Goal: Task Accomplishment & Management: Use online tool/utility

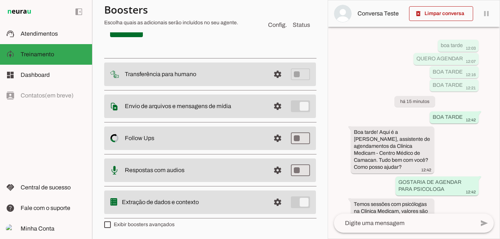
scroll to position [4520, 0]
click at [294, 10] on span at bounding box center [289, 1] width 41 height 18
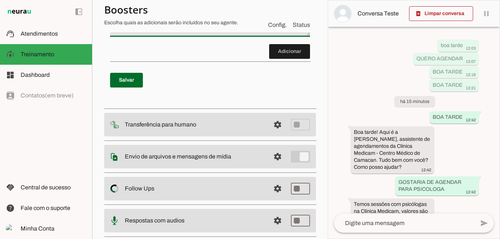
click at [162, 34] on textarea "Passo 27" at bounding box center [210, 18] width 200 height 29
type textarea "CASO PACIENTE PERGUNTE POR ULTRASSOM DO ABDOMEM TOTAL OU ABD TOTAL RESPONDA:"
type md-filled-text-field "CASO PACIENTE PERGUNTE POR ULTRASSOM DO ABDOMEM TOTAL OU ABD TOTAL RESPONDA:"
paste textarea "ULTRASSOM ABDOMEM TOTAL/ PROSTATA SEGUNDAS: DR. RYCARDO QUARTAS: DR. [PERSON_NA…"
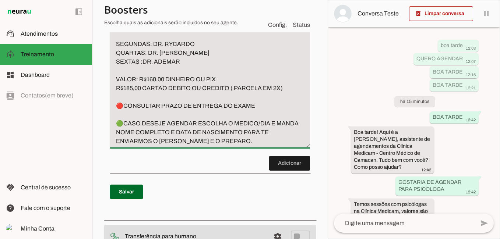
scroll to position [4516, 0]
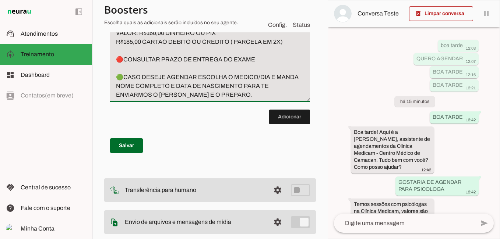
click at [203, 99] on textarea "CASO PACIENTE PERGUNTE POR ULTRASSOM DO ABDOMEM TOTAL OU ABD TOTAL RESPONDA: UL…" at bounding box center [210, 28] width 200 height 141
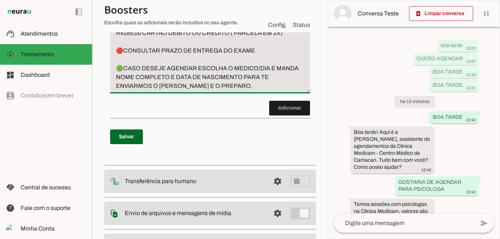
click at [150, 91] on textarea "CASO PACIENTE PERGUNTE POR ULTRASSOM DO ABDOMEM TOTAL OU ABD TOTAL RESPONDA: UL…" at bounding box center [210, 24] width 200 height 132
click at [144, 91] on textarea "CASO PACIENTE PERGUNTE POR ULTRASSOM DO ABDOMEM TOTAL OU ABD TOTAL RESPONDA: UL…" at bounding box center [210, 24] width 200 height 132
drag, startPoint x: 113, startPoint y: 149, endPoint x: 197, endPoint y: 146, distance: 83.2
click at [197, 91] on textarea "CASO PACIENTE PERGUNTE POR ULTRASSOM DO ABDOMEM TOTAL OU ABD TOTAL RESPONDA: UL…" at bounding box center [210, 24] width 200 height 132
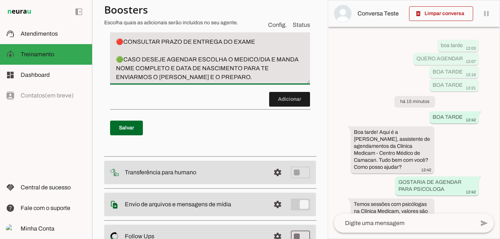
click at [219, 82] on textarea "CASO PACIENTE PERGUNTE POR ULTRASSOM DO ABDOMEM TOTAL OU ABD TOTAL RESPONDA: UL…" at bounding box center [210, 20] width 200 height 124
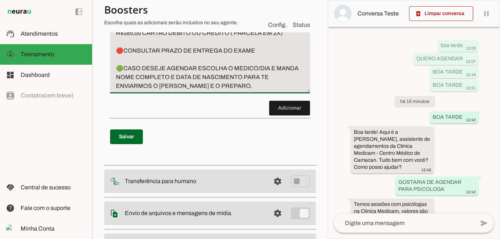
click at [215, 91] on textarea "CASO PACIENTE PERGUNTE POR ULTRASSOM DO ABDOMEM TOTAL OU ABD TOTAL RESPONDA: UL…" at bounding box center [210, 24] width 200 height 132
click at [121, 91] on textarea "CASO PACIENTE PERGUNTE POR ULTRASSOM DO ABDOMEM TOTAL OU ABD TOTAL RESPONDA: UL…" at bounding box center [210, 24] width 200 height 132
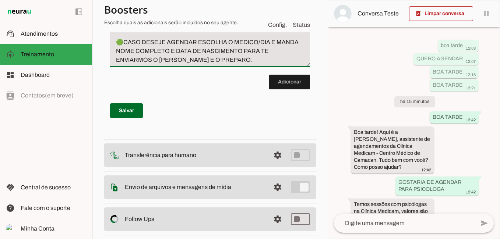
scroll to position [4552, 0]
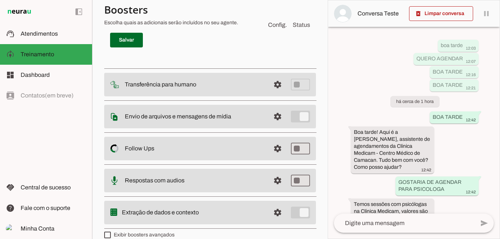
scroll to position [4626, 0]
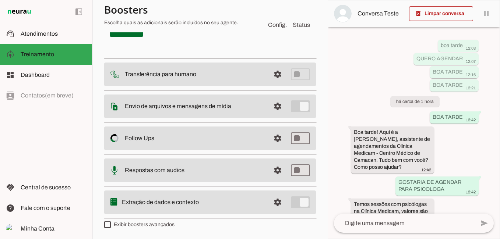
type textarea "CASO PACIENTE PERGUNTE POR ULTRASSOM DO ABDOMEM TOTAL OU ABD TOTAL RESPONDA: UL…"
type md-filled-text-field "CASO PACIENTE PERGUNTE POR ULTRASSOM DO ABDOMEM TOTAL OU ABD TOTAL RESPONDA: UL…"
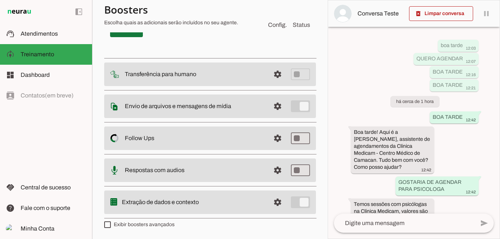
click at [124, 39] on span at bounding box center [126, 30] width 33 height 18
click at [378, 224] on textarea at bounding box center [404, 223] width 141 height 9
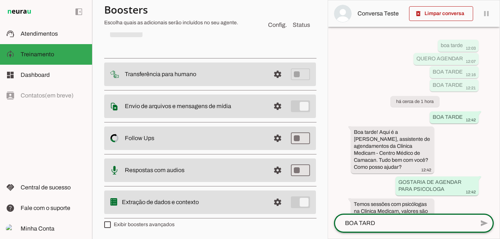
type textarea "BOA TARDE"
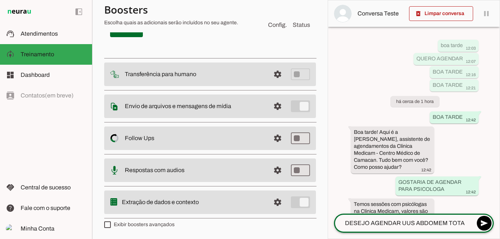
type textarea "DESEJO AGENDAR UUS ABDOMEM TOTAL"
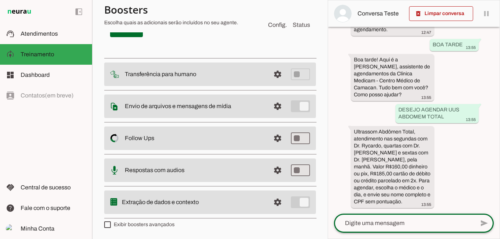
scroll to position [735, 0]
click at [407, 215] on div at bounding box center [404, 223] width 141 height 19
click at [387, 226] on textarea at bounding box center [404, 223] width 141 height 9
click at [403, 220] on textarea "[PERSON_NAME]" at bounding box center [404, 223] width 141 height 9
type textarea "[PERSON_NAME]"
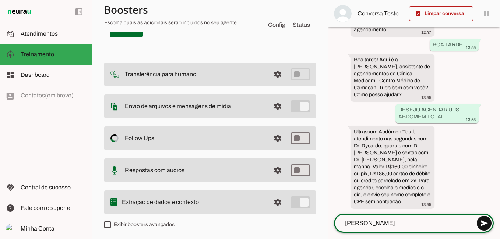
type md-outlined-text-field "[PERSON_NAME]"
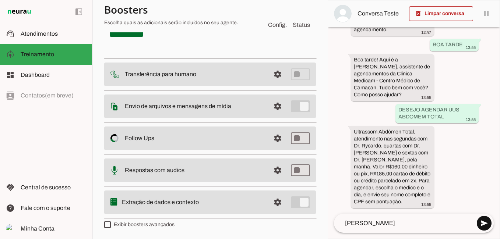
click at [487, 222] on span at bounding box center [484, 224] width 18 height 18
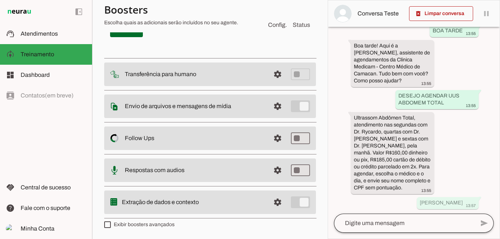
scroll to position [757, 0]
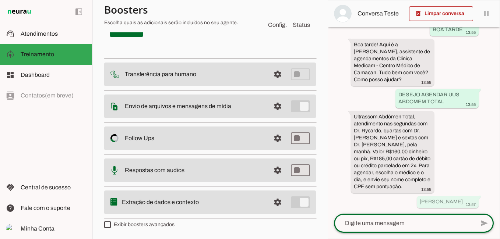
click at [387, 224] on textarea at bounding box center [404, 223] width 141 height 9
type textarea "00845804537"
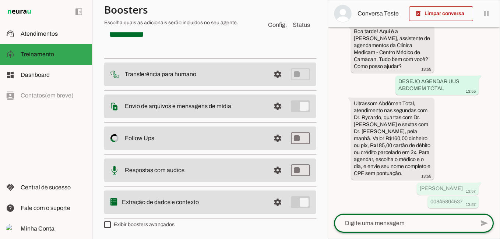
scroll to position [770, 0]
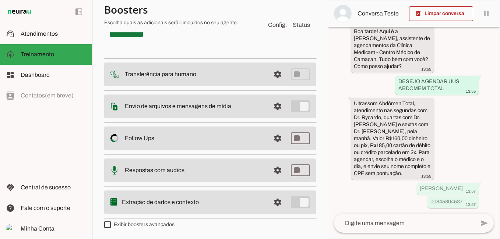
click at [127, 39] on span at bounding box center [126, 30] width 33 height 18
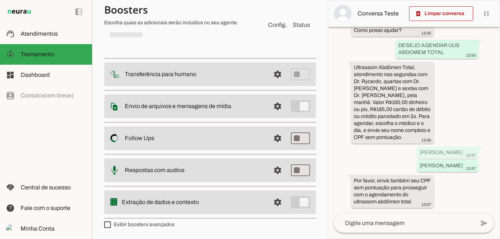
scroll to position [820, 0]
click at [396, 222] on textarea at bounding box center [404, 223] width 141 height 9
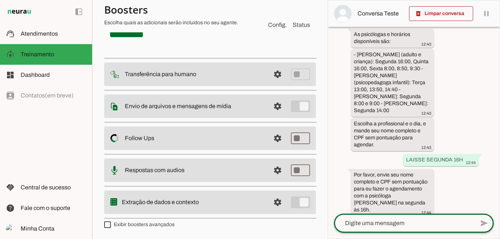
scroll to position [885, 0]
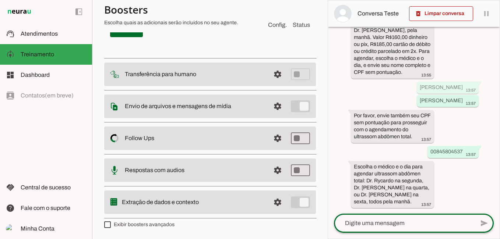
click at [387, 227] on textarea at bounding box center [404, 223] width 141 height 9
type textarea "DR. [PERSON_NAME]"
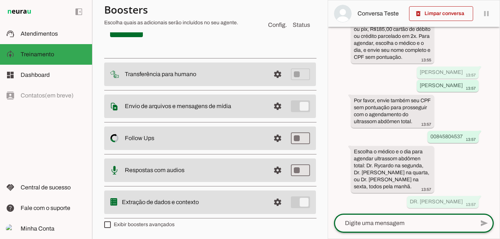
scroll to position [0, 0]
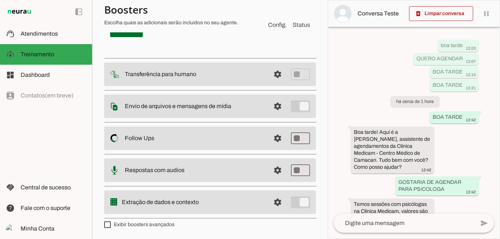
type textarea "CASO PACIENTE PERGUNTE POR ULTRASSOM DO ABDOMEM TOTAL OU ABD TOTAL RESPONDA: UL…"
type md-filled-text-field "CASO PACIENTE PERGUNTE POR ULTRASSOM DO ABDOMEM TOTAL OU ABD TOTAL RESPONDA: UL…"
click at [130, 39] on span at bounding box center [126, 30] width 33 height 18
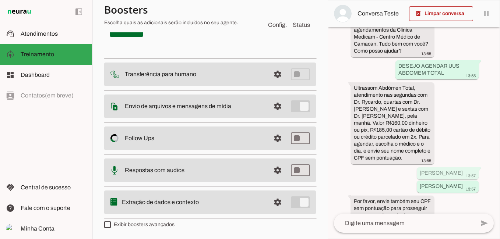
scroll to position [4589, 0]
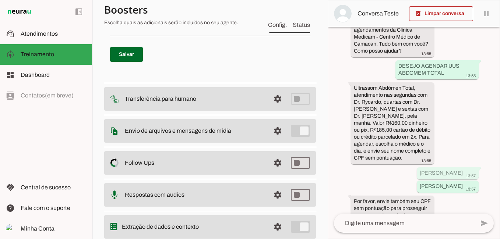
type textarea "CASO PACIENTE PERGUNTE POR ULTRASSOM DO ABDOMEM TOTAL OU ABD TOTAL RESPONDA: UL…"
type md-filled-text-field "CASO PACIENTE PERGUNTE POR ULTRASSOM DO ABDOMEM TOTAL OU ABD TOTAL RESPONDA: UL…"
click at [136, 63] on span at bounding box center [126, 55] width 33 height 18
type textarea "CASO PACIENTE PERGUNTE POR ULTRASSOM DO ABDOMEM TOTAL OU ABD TOTAL RESPONDA: UL…"
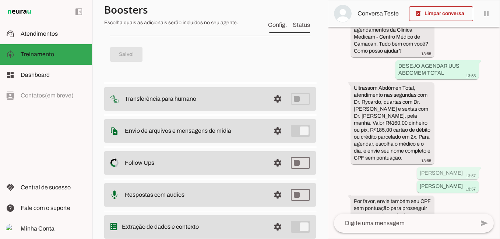
scroll to position [0, 0]
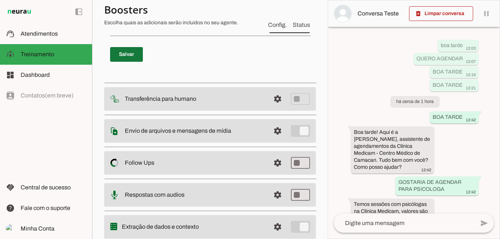
click at [125, 63] on span at bounding box center [126, 55] width 33 height 18
click at [290, 35] on span at bounding box center [289, 26] width 41 height 18
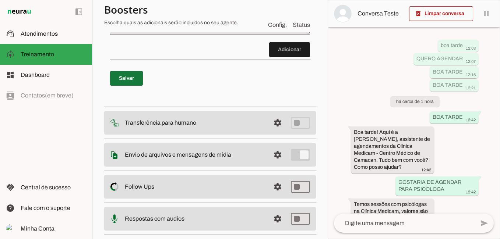
scroll to position [4665, 0]
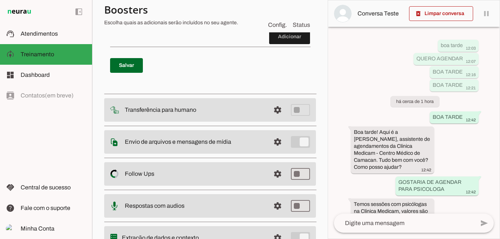
drag, startPoint x: 116, startPoint y: 120, endPoint x: 275, endPoint y: 147, distance: 161.9
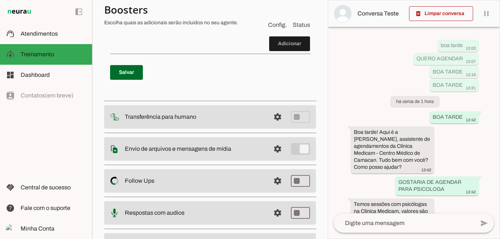
scroll to position [4739, 0]
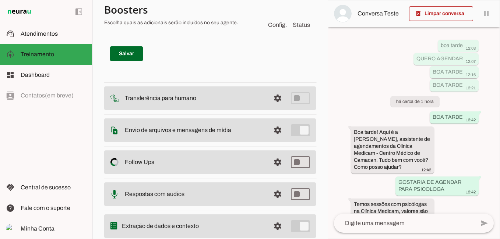
scroll to position [4775, 0]
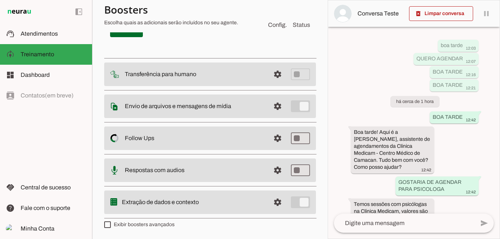
scroll to position [4849, 0]
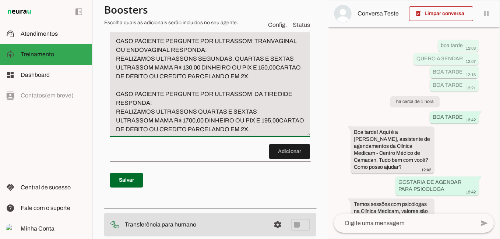
scroll to position [4555, 0]
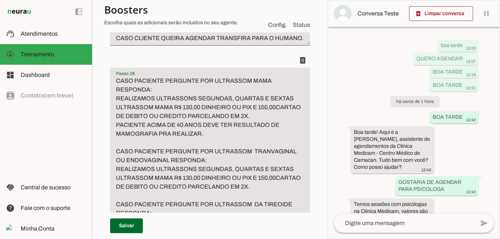
type textarea "CASO PACIENTE PERGUNTE POR ULTRASSOM MAMA RESPONDA: REALIZAMOS ULTRASSONS SEGUN…"
type md-filled-text-field "CASO PACIENTE PERGUNTE POR ULTRASSOM MAMA RESPONDA: REALIZAMOS ULTRASSONS SEGUN…"
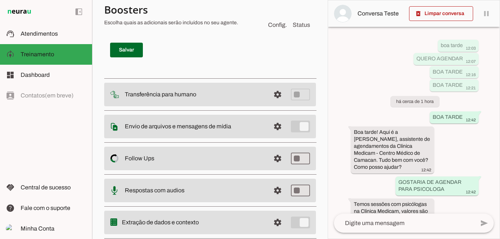
scroll to position [4812, 0]
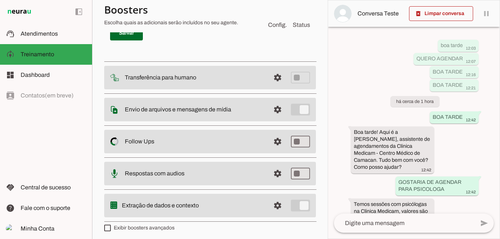
type textarea "CASO PACIENTE PERGUNTE POR ULTRASSOM DO ABDOMEM TOTAL OU ABD TOTAL OU ULTRASSOM…"
type md-filled-text-field "CASO PACIENTE PERGUNTE POR ULTRASSOM DO ABDOMEM TOTAL OU ABD TOTAL OU ULTRASSOM…"
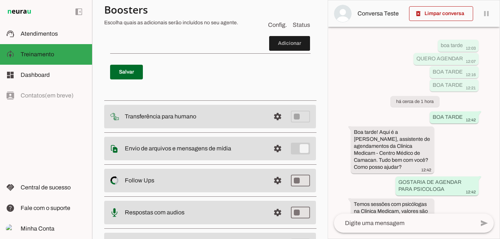
scroll to position [4849, 0]
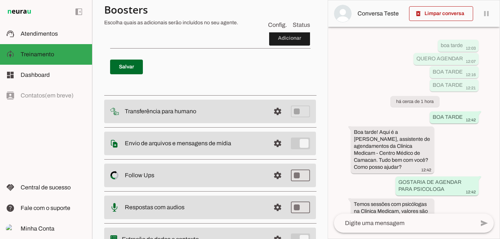
drag, startPoint x: 117, startPoint y: 159, endPoint x: 172, endPoint y: 158, distance: 55.6
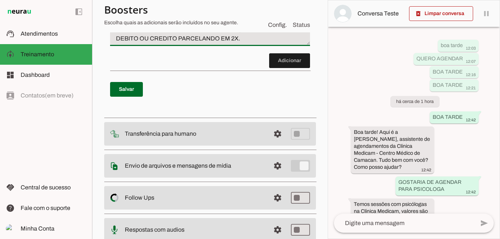
scroll to position [4812, 0]
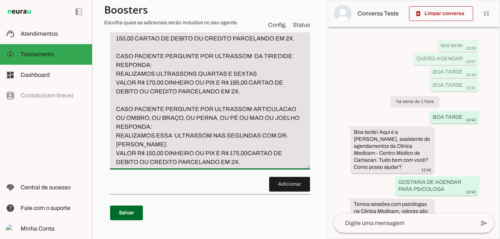
scroll to position [4665, 0]
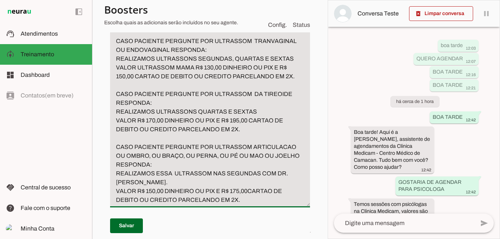
click at [116, 155] on textarea "CASO PACIENTE PERGUNTE POR ULTRASSOM MAMA RESPONDA: REALIZAMOS ULTRASSONS SEGUN…" at bounding box center [210, 85] width 200 height 238
click at [132, 156] on textarea "CASO PACIENTE PERGUNTE POR ULTRASSOM MAMA RESPONDA: REALIZAMOS ULTRASSONS SEGUN…" at bounding box center [210, 85] width 200 height 238
type textarea "CASO PACIENTE PERGUNTE POR ULTRASSOM MAMA RESPONDA: REALIZAMOS ULTRASSONS SEGUN…"
type md-filled-text-field "CASO PACIENTE PERGUNTE POR ULTRASSOM MAMA RESPONDA: REALIZAMOS ULTRASSONS SEGUN…"
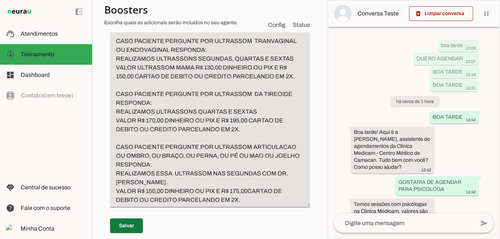
click at [128, 226] on span at bounding box center [126, 226] width 33 height 18
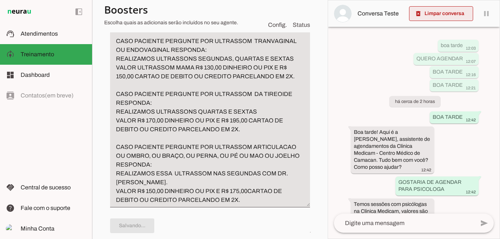
type textarea "CASO PACIENTE PERGUNTE POR ULTRASSOM DO ABDOMEM TOTAL OU ABD TOTAL OU ULTRASSOM…"
click at [435, 17] on span at bounding box center [441, 14] width 64 height 18
click at [358, 220] on textarea at bounding box center [404, 223] width 141 height 9
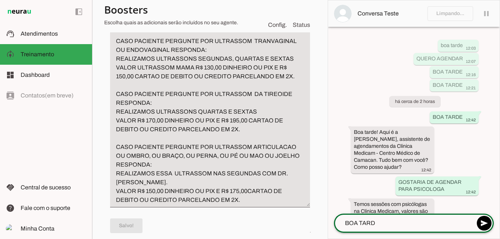
type textarea "BOA TARDE"
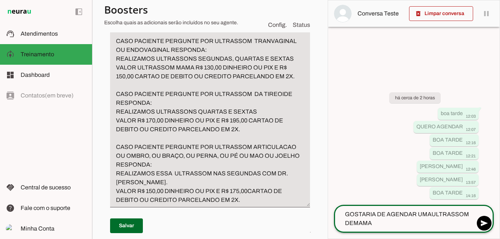
click at [353, 224] on textarea "GOSTARIA DE AGENDAR UMAULTRASSOM DEMAMA" at bounding box center [404, 219] width 141 height 18
click at [425, 213] on textarea "GOSTARIA DE AGENDAR UMAULTRASSOM DE MAMA" at bounding box center [404, 219] width 141 height 18
click at [430, 214] on textarea "GOSTARIA DE AGENDAR UMAULTRASSOM DE MAMA" at bounding box center [404, 219] width 141 height 18
type textarea "GOSTARIA DE AGENDAR UMA ULTRASSOM DE MAMA"
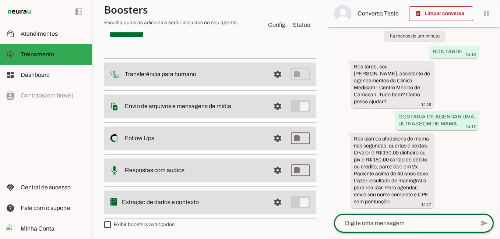
scroll to position [4923, 0]
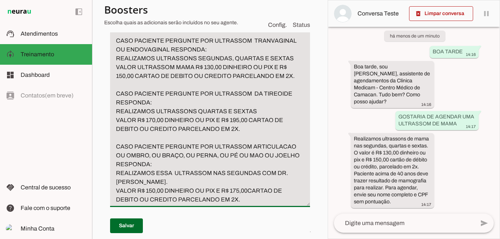
scroll to position [4665, 0]
click at [117, 181] on textarea "CASO PACIENTE PERGUNTE POR ULTRASSOM MAMA RESPONDA: REALIZAMOS ULTRASSONS SEGUN…" at bounding box center [210, 85] width 200 height 238
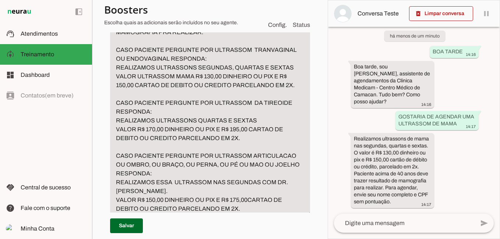
drag, startPoint x: 116, startPoint y: 70, endPoint x: 233, endPoint y: 80, distance: 117.9
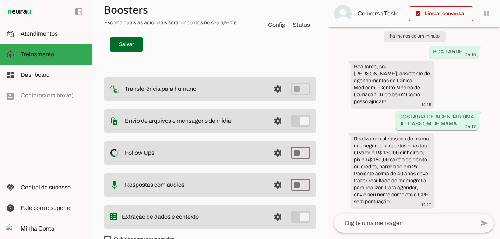
scroll to position [4886, 0]
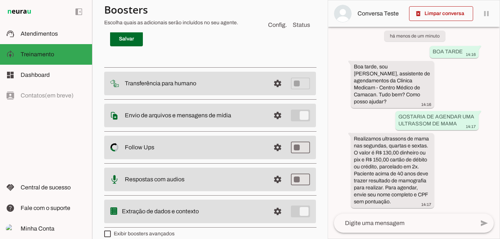
type textarea "CASO PACIENTE PERGUNTE POR ULTRASSOM DO ABDOMEM TOTAL OU ABD TOTAL OU ULTRASSOM…"
type md-filled-text-field "CASO PACIENTE PERGUNTE POR ULTRASSOM DO ABDOMEM TOTAL OU ABD TOTAL OU ULTRASSOM…"
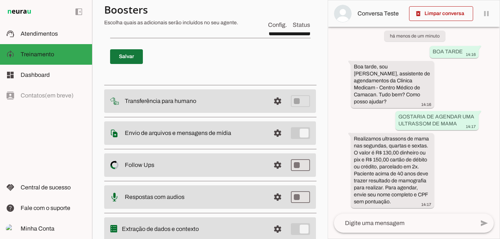
type textarea "LORE IPSUMDOL SITAMETC ADI ELITSEDDO EIUS TEMPORIN: UTLABOREET DOLOREMAGN ALIQU…"
type md-filled-text-field "LORE IPSUMDOL SITAMETC ADI ELITSEDDO EIUS TEMPORIN: UTLABOREET DOLOREMAGN ALIQU…"
click at [128, 66] on span at bounding box center [126, 57] width 33 height 18
type textarea "CASO PACIENTE PERGUNTE POR ULTRASSOM DO ABDOMEM TOTAL OU ABD TOTAL OU ULTRASSOM…"
type textarea "LORE IPSUMDOL SITAMETC ADI ELITSEDDO EIUS TEMPORIN: UTLABOREET DOLOREMAGN ALIQU…"
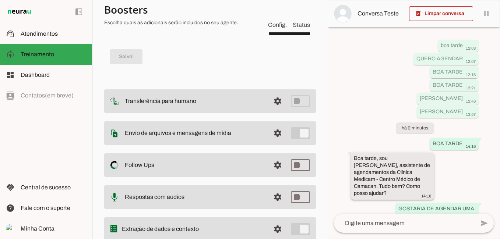
scroll to position [113, 0]
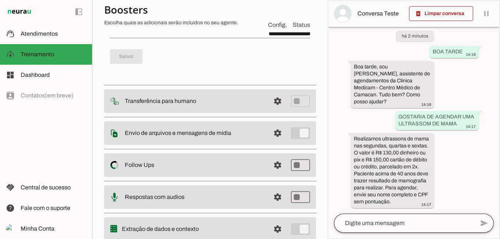
click at [373, 219] on div at bounding box center [404, 223] width 141 height 19
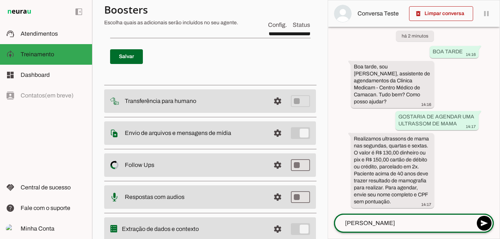
type textarea "[PERSON_NAME]"
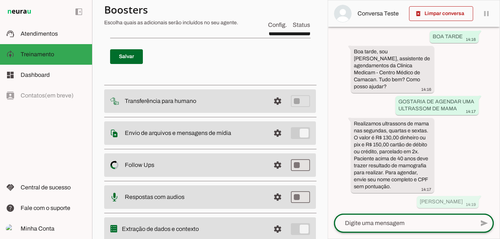
scroll to position [135, 0]
type textarea "00845804537"
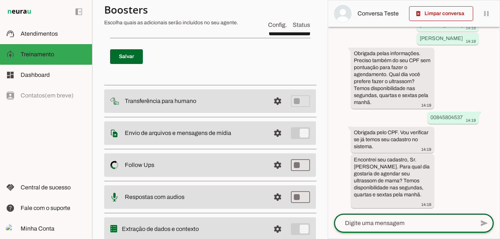
scroll to position [315, 0]
click at [385, 223] on textarea at bounding box center [404, 223] width 141 height 9
type textarea "QUARTAS"
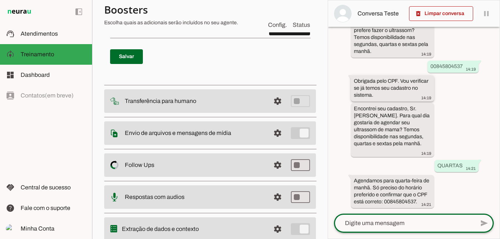
scroll to position [377, 0]
click at [407, 222] on textarea at bounding box center [404, 223] width 141 height 9
type textarea "CPF ESTA CORRETO"
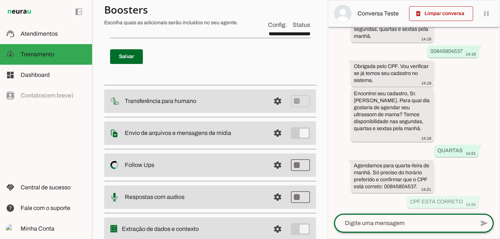
scroll to position [392, 0]
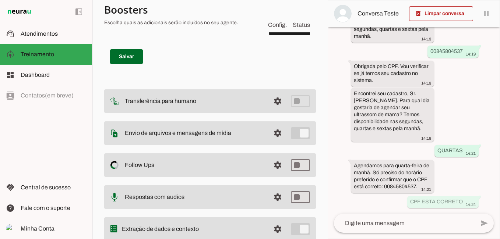
drag, startPoint x: 114, startPoint y: 145, endPoint x: 244, endPoint y: 157, distance: 130.5
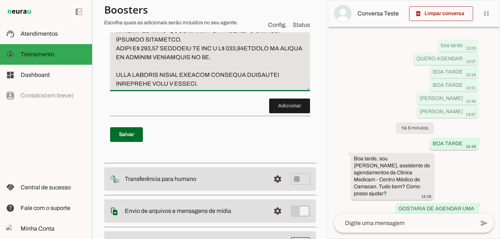
scroll to position [4812, 0]
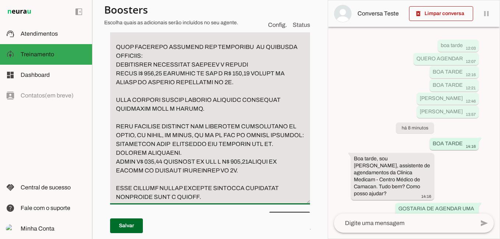
scroll to position [4702, 0]
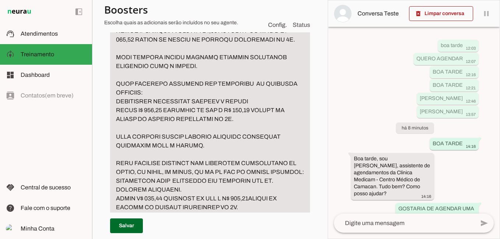
click at [210, 139] on textarea "Passo 28" at bounding box center [210, 88] width 200 height 300
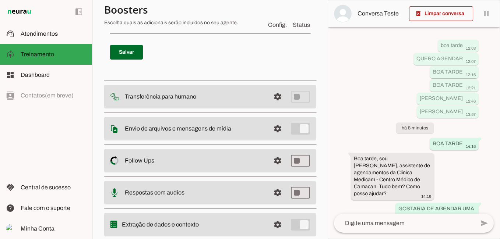
scroll to position [4996, 0]
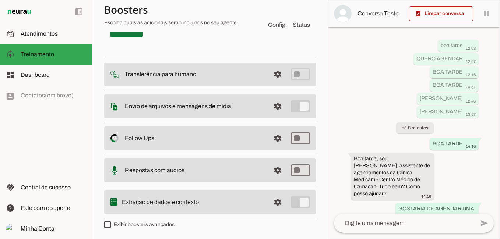
type textarea "LORE IPSUMDOL SITAMETC ADI ELITSEDDO EIUS TEMPORIN: UTLABOREET DOLOREMAGN ALIQU…"
type md-filled-text-field "LORE IPSUMDOL SITAMETC ADI ELITSEDDO EIUS TEMPORIN: UTLABOREET DOLOREMAGN ALIQU…"
click at [128, 39] on span at bounding box center [126, 30] width 33 height 18
type textarea "LORE IPSUMDOL SITAMETC ADI ELITSEDDO EIUS TEMPORIN: UTLABOREET DOLOREMAGN ALIQU…"
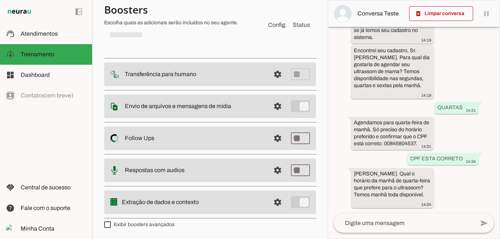
scroll to position [435, 0]
click at [376, 224] on textarea at bounding box center [404, 223] width 141 height 9
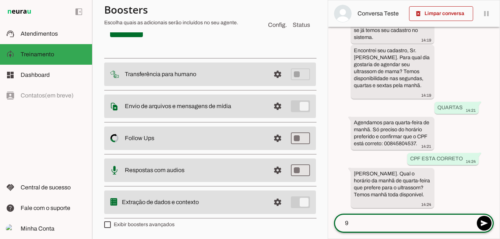
type textarea "9H"
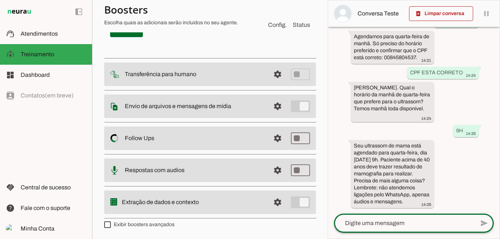
scroll to position [5070, 0]
click at [135, 39] on span at bounding box center [126, 30] width 33 height 18
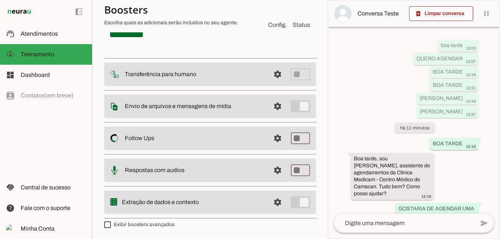
scroll to position [28, 0]
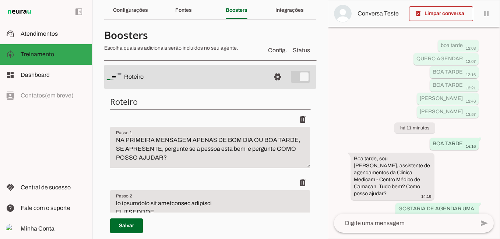
click at [0, 0] on slot "Roteiro settings [GEOGRAPHIC_DATA] Adicionar [GEOGRAPHIC_DATA] Transferência pa…" at bounding box center [0, 0] width 0 height 0
click at [124, 227] on span at bounding box center [126, 226] width 33 height 18
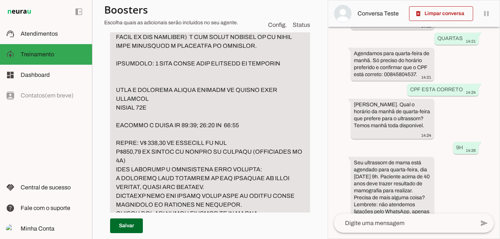
scroll to position [528, 0]
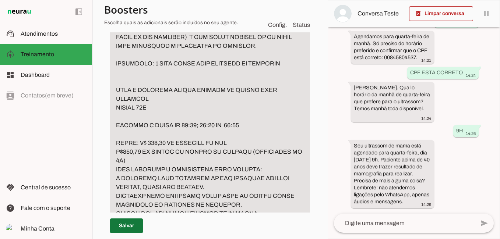
click at [124, 227] on span at bounding box center [126, 226] width 33 height 18
click at [438, 11] on span at bounding box center [441, 14] width 64 height 18
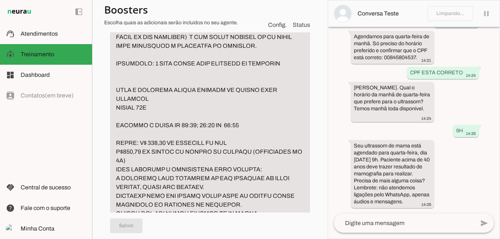
scroll to position [0, 0]
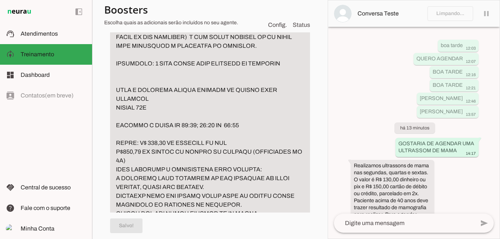
click at [390, 222] on textarea at bounding box center [404, 223] width 141 height 9
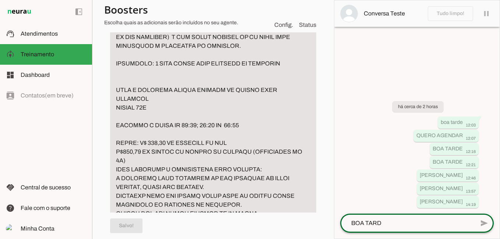
type textarea "BOA TARDE"
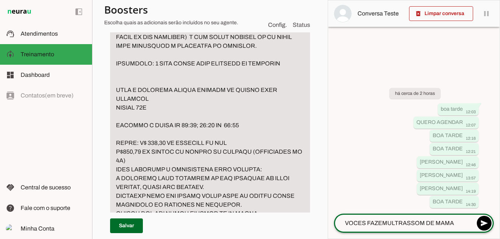
click at [385, 221] on textarea "VOCES FAZEMULTRASSOM DE MAMA" at bounding box center [404, 223] width 141 height 9
type textarea "VOCES FAZEM ULTRASSOM DE MAMA"
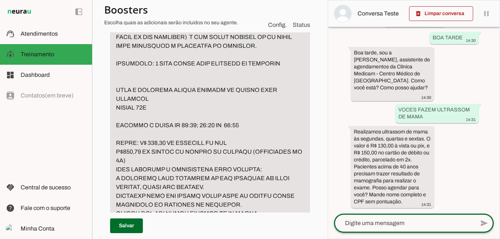
scroll to position [133, 0]
click at [375, 222] on textarea at bounding box center [404, 223] width 141 height 9
type textarea "[PERSON_NAME]"
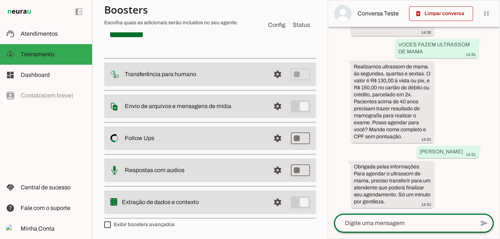
scroll to position [4995, 0]
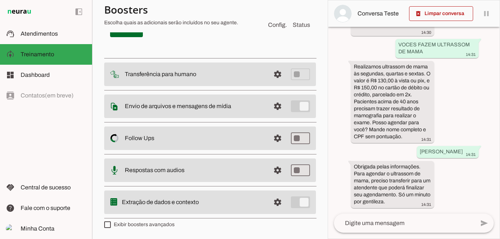
click at [282, 10] on span at bounding box center [289, 1] width 41 height 18
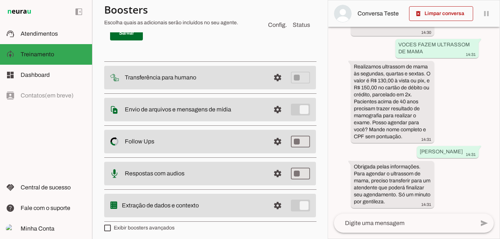
type textarea "T"
type textarea "CASO O CLIENTE INFORME QUE A ULTRASSOM DELE É COM DOPLLER TRASNFIRA PARA O HUMA…"
type md-filled-text-field "CASO O CLIENTE INFORME QUE A ULTRASSOM DELE É COM DOPLLER TRASNFIRA PARA O HUMA…"
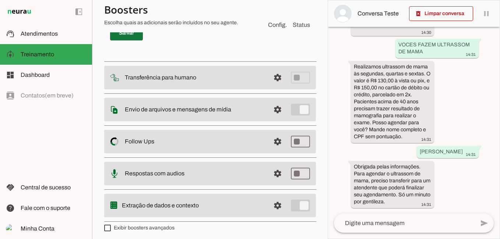
click at [120, 42] on span at bounding box center [126, 33] width 33 height 18
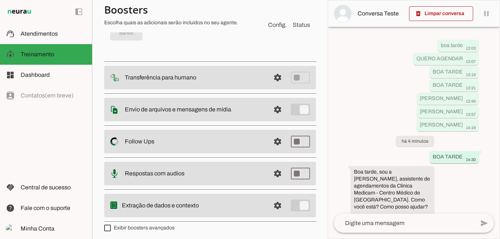
click at [277, 13] on span at bounding box center [289, 5] width 41 height 18
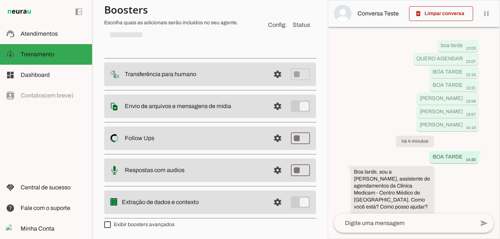
click at [140, 43] on p "Salvo!" at bounding box center [210, 30] width 200 height 26
click at [284, 10] on span at bounding box center [289, 1] width 41 height 18
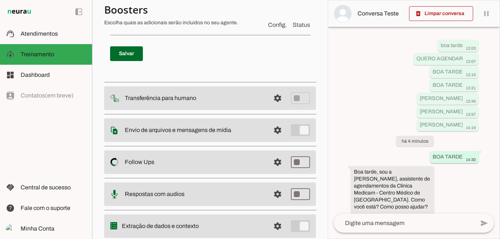
type textarea "CASO O CLIENTE PERGUNTE POR ULTRASSOM OBSTETRICA RESPONDA: RELAIZAMOS NAS SEGUN…"
type md-filled-text-field "CASO O CLIENTE PERGUNTE POR ULTRASSOM OBSTETRICA RESPONDA: RELAIZAMOS NAS SEGUN…"
click at [128, 63] on span at bounding box center [126, 54] width 33 height 18
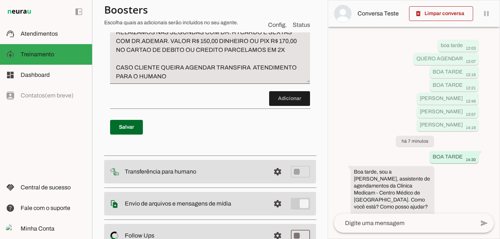
drag, startPoint x: 176, startPoint y: 113, endPoint x: 184, endPoint y: 111, distance: 7.8
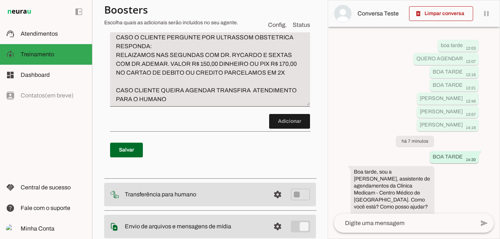
scroll to position [5026, 0]
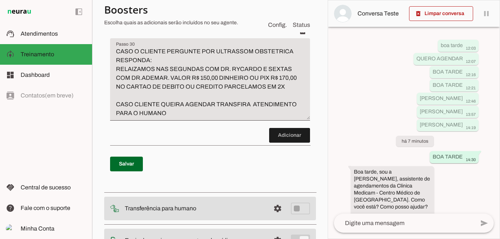
type textarea "CASO O CLIENTE INFORME QUE A ULTRASSOM DELE É COM DOPLLER TRASNFIRA ATENDIMENTO…"
type md-filled-text-field "CASO O CLIENTE INFORME QUE A ULTRASSOM DELE É COM DOPLLER TRASNFIRA ATENDIMENTO…"
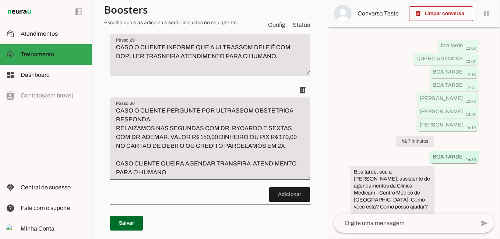
scroll to position [4952, 0]
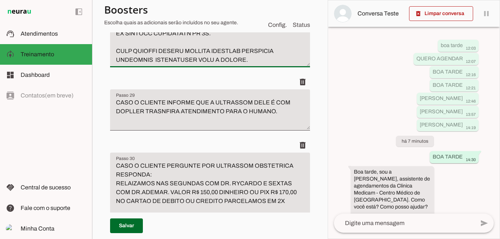
scroll to position [4878, 0]
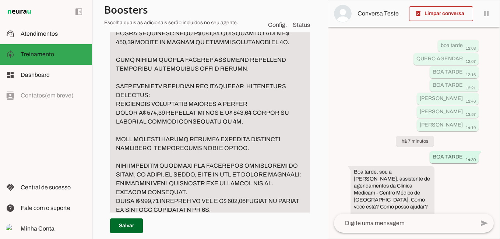
scroll to position [4694, 0]
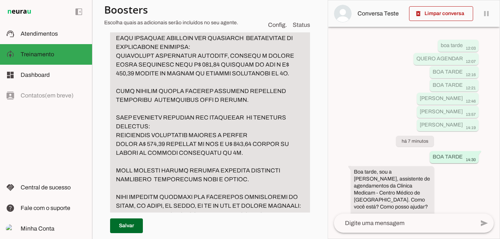
click at [151, 170] on textarea "Passo 28" at bounding box center [210, 109] width 200 height 327
type textarea "LORE IPSUMDOL SITAMETC ADI ELITSEDDO EIUS TEMPORIN: UTLABOREET DOLOREMAGN ALIQU…"
type md-filled-text-field "LORE IPSUMDOL SITAMETC ADI ELITSEDDO EIUS TEMPORIN: UTLABOREET DOLOREMAGN ALIQU…"
click at [125, 225] on span at bounding box center [126, 226] width 33 height 18
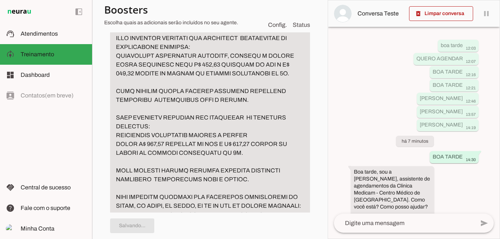
type textarea "LORE IPSUMDOL SITAMETC ADI ELITSEDDO EIUS TEMPORIN: UTLABOREET DOLOREMAGN ALIQU…"
type textarea "CASO O CLIENTE INFORME QUE A ULTRASSOM DELE É COM DOPLLER TRASNFIRA PARA O HUMA…"
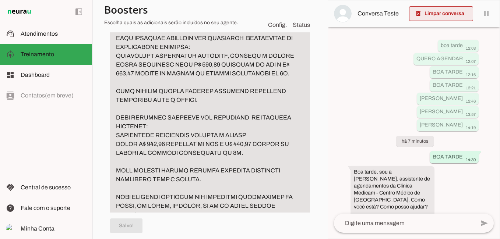
type textarea "LORE IPSUMDOL SITAMETC ADI ELITSEDDO EIUS TEMPORIN: UTLABOREET DOLOREMAGN ALIQU…"
type textarea "CASO O CLIENTE INFORME QUE A ULTRASSOM DELE É COM DOPLLER TRASNFIRA ATENDIMENTO…"
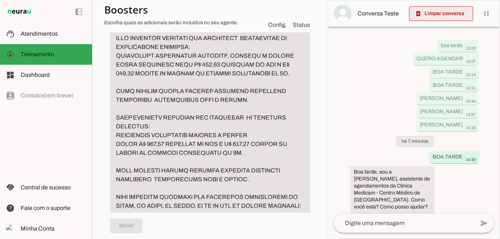
click at [433, 14] on span at bounding box center [441, 14] width 64 height 18
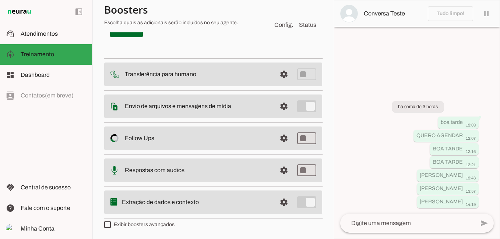
scroll to position [5193, 0]
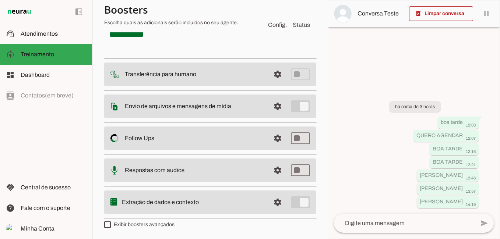
click at [287, 10] on span at bounding box center [289, 1] width 41 height 18
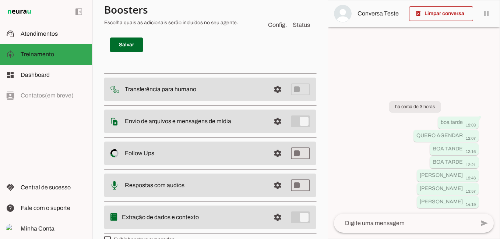
type textarea "CASO O PACIENTE PERGUNTE POR DR. [PERSON_NAME] TRASNFIRA ATENDIMENTO PARA O HUM…"
type md-filled-text-field "CASO O PACIENTE PERGUNTE POR DR. [PERSON_NAME] TRASNFIRA ATENDIMENTO PARA O HUM…"
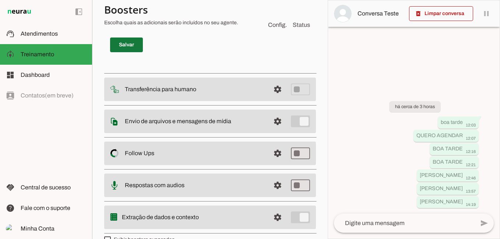
click at [137, 54] on span at bounding box center [126, 45] width 33 height 18
click at [401, 225] on textarea at bounding box center [404, 223] width 141 height 9
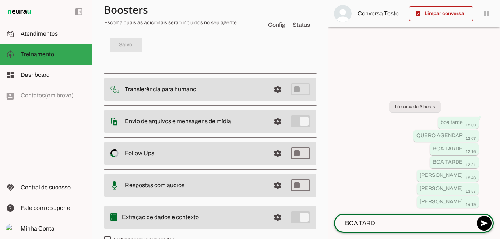
type textarea "BOA TARDE"
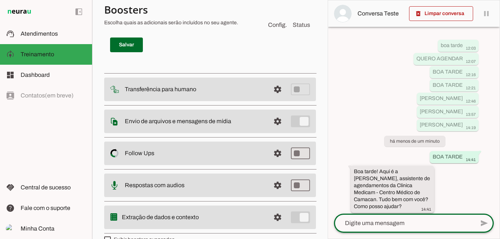
scroll to position [26, 0]
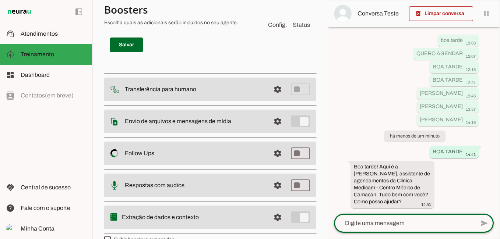
click at [400, 223] on textarea at bounding box center [404, 223] width 141 height 9
type textarea "QUERO AGENDARCOM DR. [GEOGRAPHIC_DATA]"
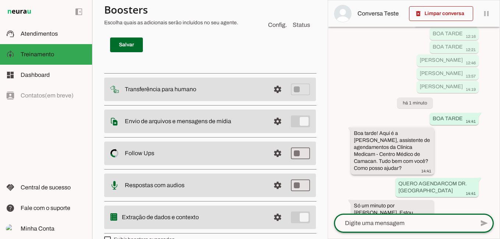
scroll to position [77, 0]
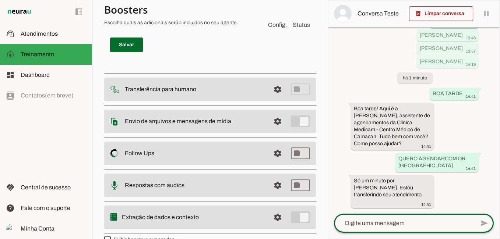
click at [388, 226] on textarea at bounding box center [404, 223] width 141 height 9
type textarea "DESEJO AGENDAR ULTRASSON TIREOIDE"
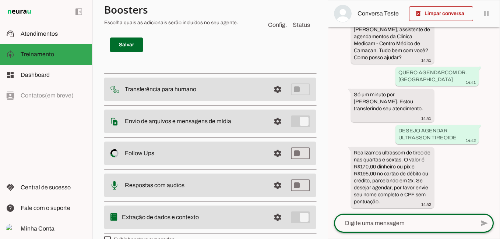
scroll to position [163, 0]
click at [372, 224] on textarea at bounding box center [404, 223] width 141 height 9
type textarea "[PERSON_NAME]"
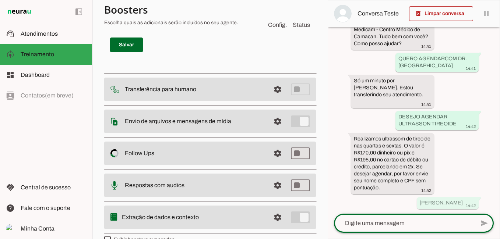
scroll to position [185, 0]
click at [384, 229] on div at bounding box center [404, 223] width 141 height 19
click at [374, 229] on div at bounding box center [404, 223] width 141 height 19
click at [371, 226] on textarea at bounding box center [404, 223] width 141 height 9
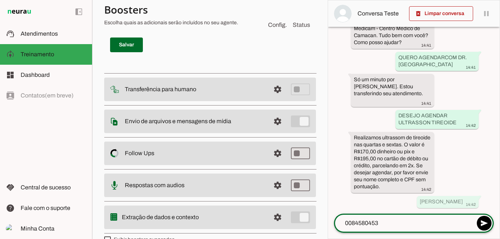
type textarea "00845804537"
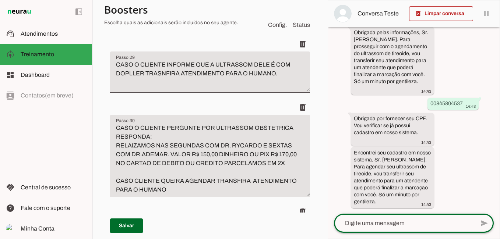
scroll to position [4905, 0]
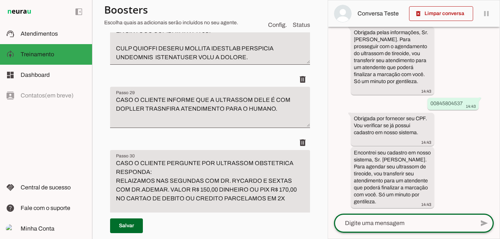
click at [366, 227] on textarea at bounding box center [404, 223] width 141 height 9
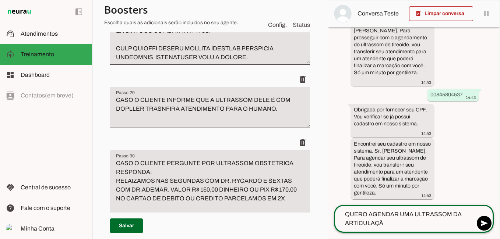
type textarea "QUERO AGENDAR UMA ULTRASSOM DA ARTICULAÇÃO"
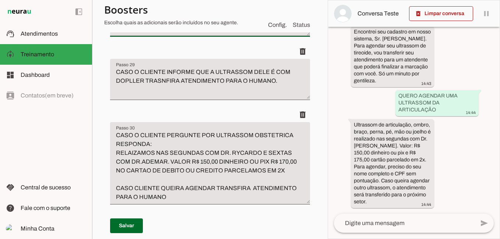
scroll to position [4978, 0]
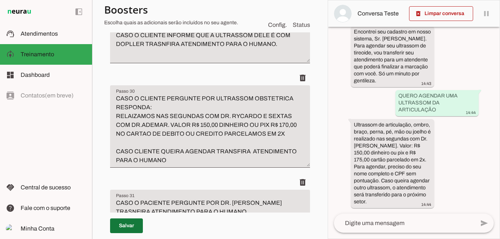
type textarea "LORE IPSUMDOL SITAMETC ADI ELITSEDDO EIUS TEMPORIN: UTLABOREET DOLOREMAGN ALIQU…"
type md-filled-text-field "LORE IPSUMDOL SITAMETC ADI ELITSEDDO EIUS TEMPORIN: UTLABOREET DOLOREMAGN ALIQU…"
drag, startPoint x: 127, startPoint y: 224, endPoint x: 393, endPoint y: 53, distance: 316.8
click at [126, 225] on span at bounding box center [126, 226] width 33 height 18
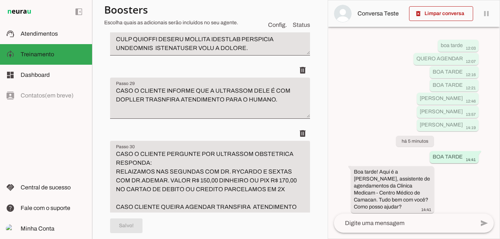
scroll to position [4905, 0]
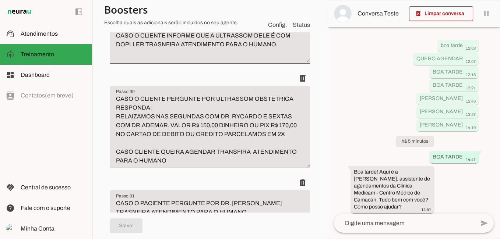
scroll to position [4978, 0]
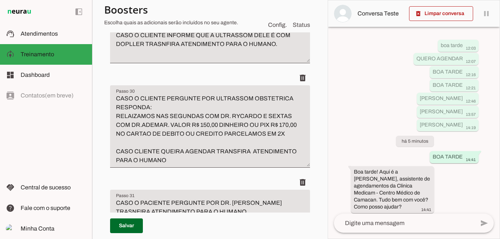
type textarea "LORE IPSUMDOL SITAMETC ADI ELITSEDDO EIUS TEMPORIN: UTLABOREET DOLOREMAGN ALIQU…"
type md-filled-text-field "LORE IPSUMDOL SITAMETC ADI ELITSEDDO EIUS TEMPORIN: UTLABOREET DOLOREMAGN ALIQU…"
click at [126, 226] on span at bounding box center [126, 226] width 33 height 18
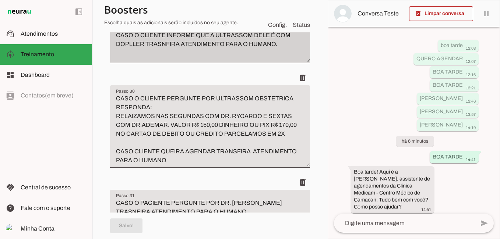
type textarea "LORE IPSUMDOL SITAMETC ADI ELITSEDDO EIUS TEMPORIN: UTLABOREET DOLOREMAGN ALIQU…"
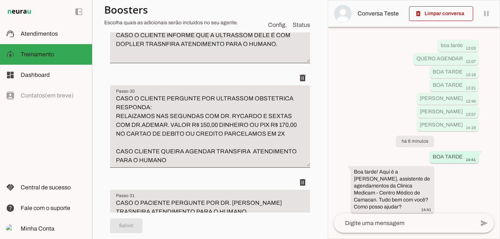
click at [440, 15] on span at bounding box center [441, 14] width 64 height 18
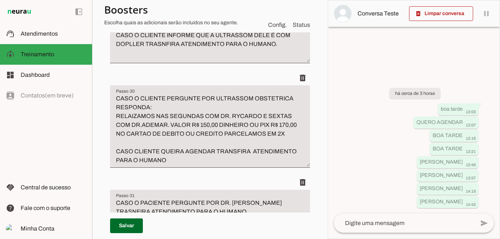
click at [360, 221] on textarea at bounding box center [404, 223] width 141 height 9
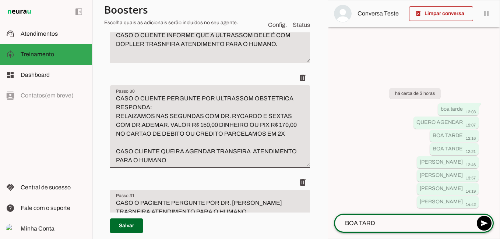
type textarea "BOA TARDE"
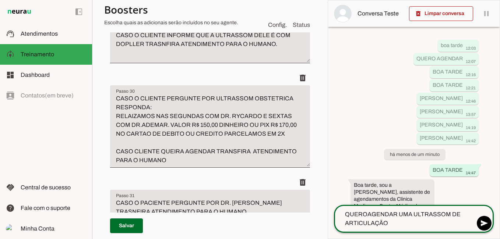
click at [368, 213] on textarea "QUEROAGENDAR UMA ULTRASSOM DE ARTICULAÇÃO" at bounding box center [404, 219] width 141 height 18
type textarea "QUERO AGENDAR UMA ULTRASSOM DE ARTICULAÇÃO"
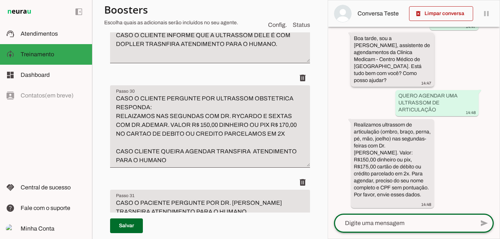
scroll to position [167, 0]
click at [353, 217] on div at bounding box center [404, 223] width 141 height 19
click at [378, 224] on textarea at bounding box center [404, 223] width 141 height 9
type textarea "[PERSON_NAME]"
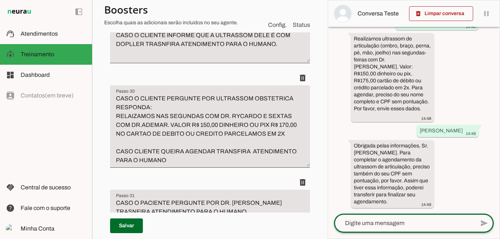
scroll to position [261, 0]
click at [401, 223] on textarea at bounding box center [404, 223] width 141 height 9
type textarea "00845804537"
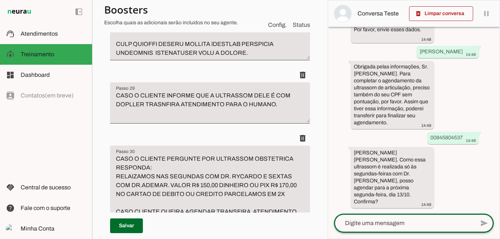
scroll to position [4905, 0]
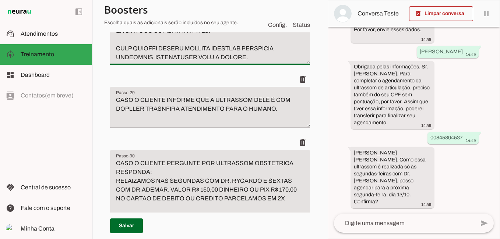
type textarea "LORE IPSUMDOL SITAMETC ADI ELITSEDDO EIUS TEMPORIN: UTLABOREET DOLOREMAGN ALIQU…"
type md-filled-text-field "LORE IPSUMDOL SITAMETC ADI ELITSEDDO EIUS TEMPORIN: UTLABOREET DOLOREMAGN ALIQU…"
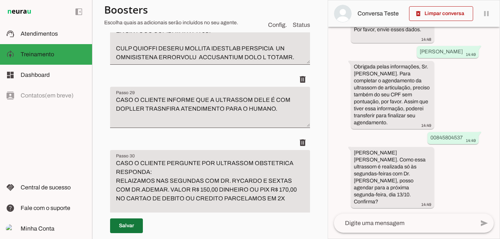
click at [132, 228] on span at bounding box center [126, 226] width 33 height 18
type textarea "LORE IPSUMDOL SITAMETC ADI ELITSEDDO EIUS TEMPORIN: UTLABOREET DOLOREMAGN ALIQU…"
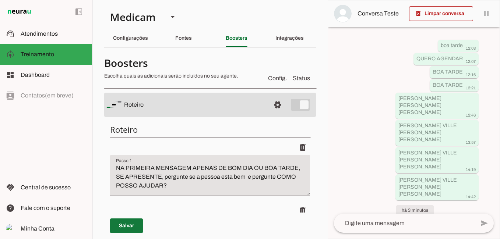
scroll to position [4905, 0]
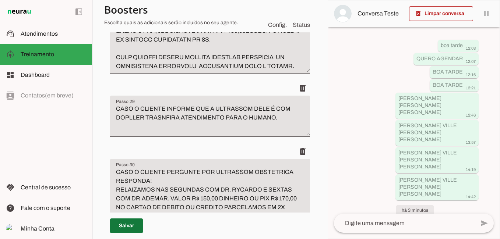
click at [132, 227] on span at bounding box center [126, 226] width 33 height 18
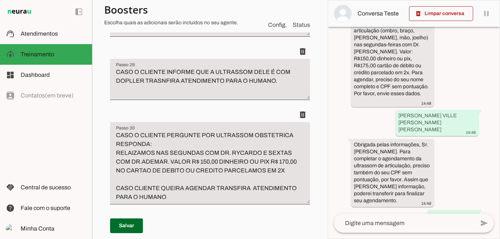
scroll to position [333, 0]
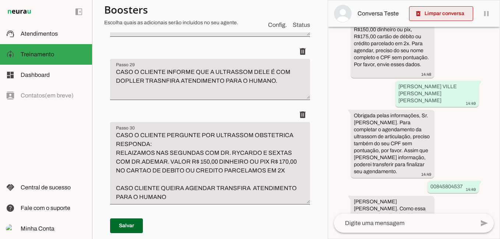
click at [446, 12] on span at bounding box center [441, 14] width 64 height 18
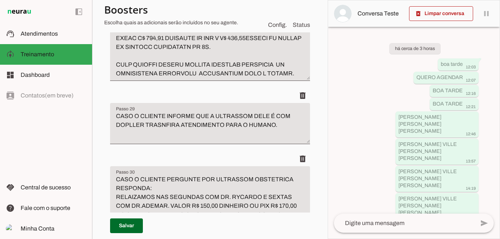
scroll to position [4942, 0]
